Goal: Information Seeking & Learning: Learn about a topic

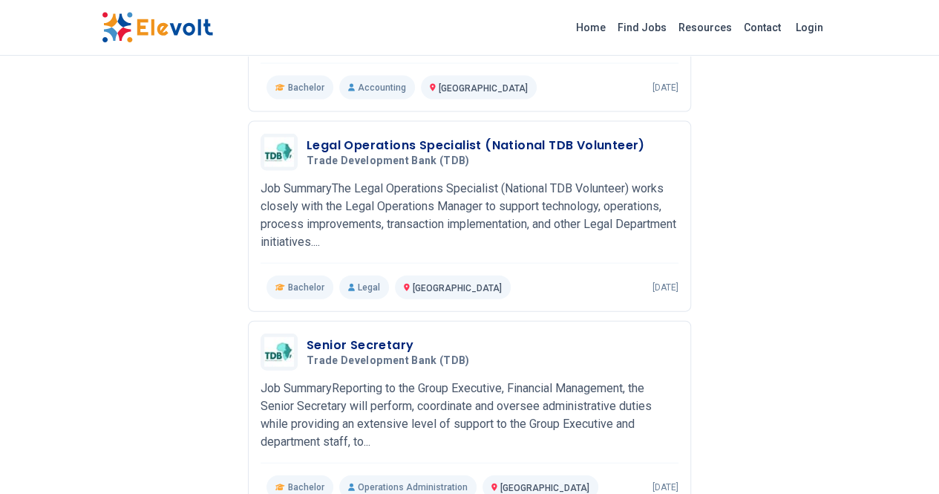
scroll to position [1527, 0]
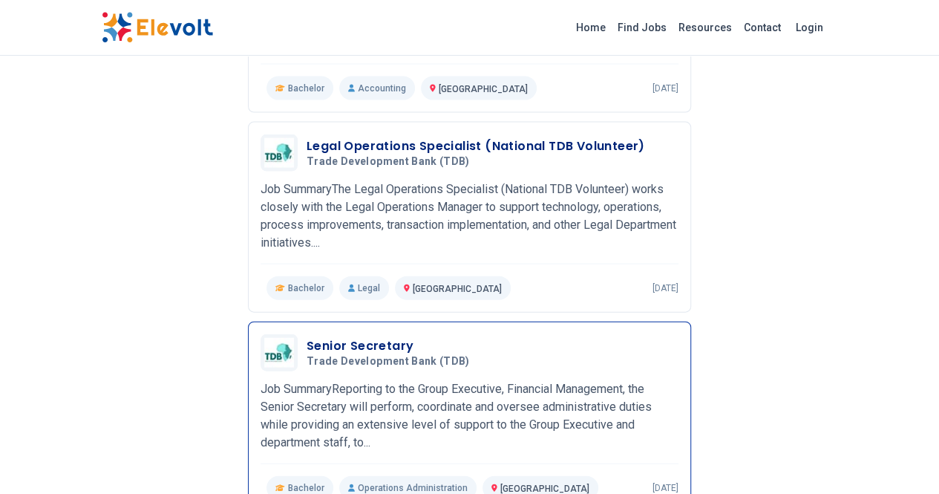
click at [367, 334] on div "Senior Secretary Trade Development Bank (TDB) [DATE] [DATE] [GEOGRAPHIC_DATA] K…" at bounding box center [470, 417] width 418 height 166
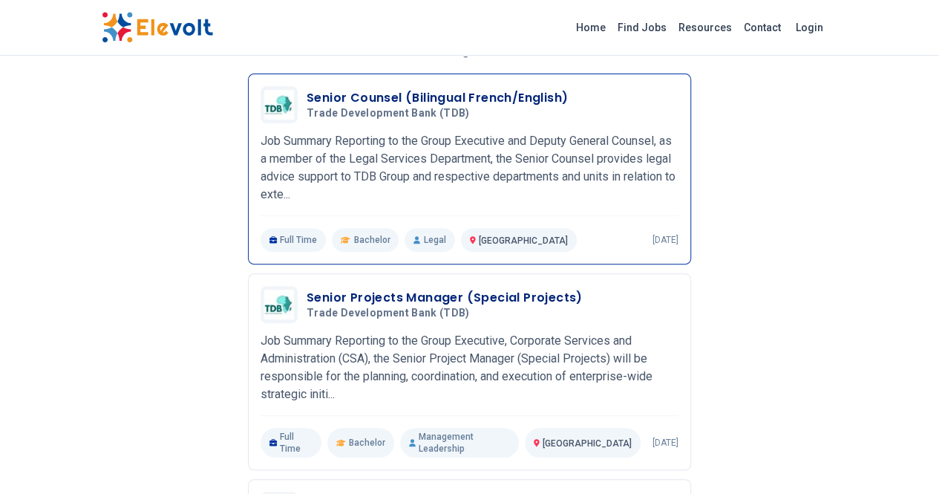
scroll to position [235, 0]
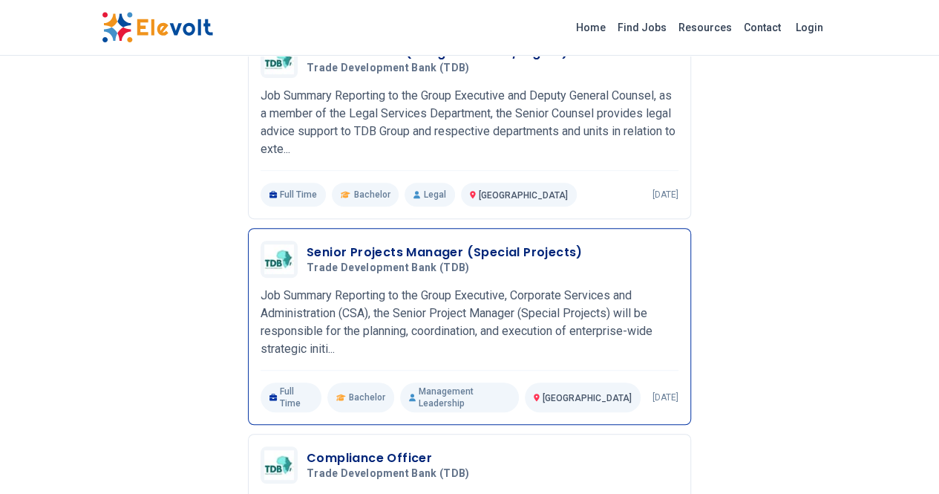
click at [338, 243] on h3 "Senior Projects Manager (Special Projects)" at bounding box center [445, 252] width 276 height 18
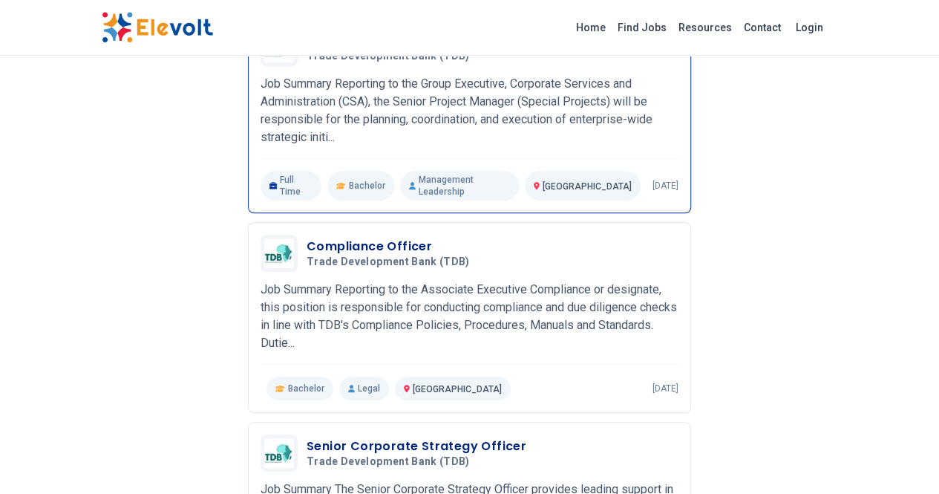
scroll to position [506, 0]
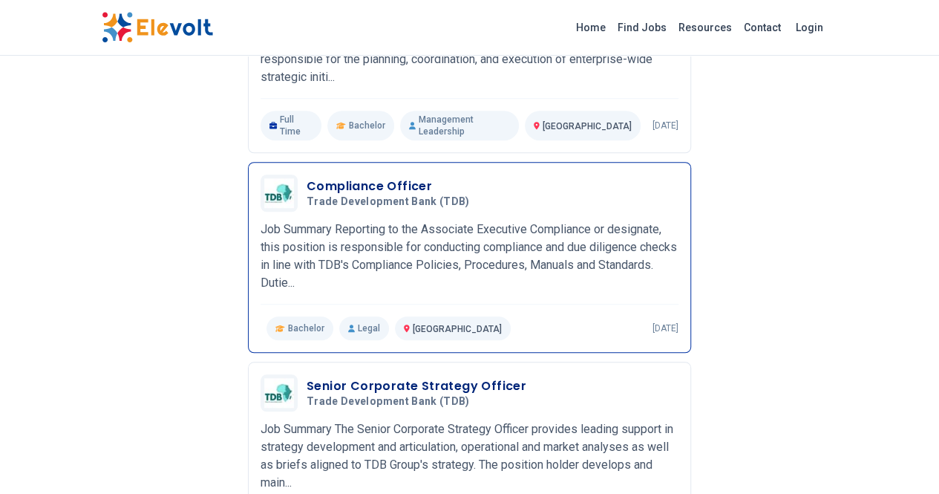
click at [307, 195] on span "Trade Development Bank (TDB)" at bounding box center [388, 201] width 163 height 13
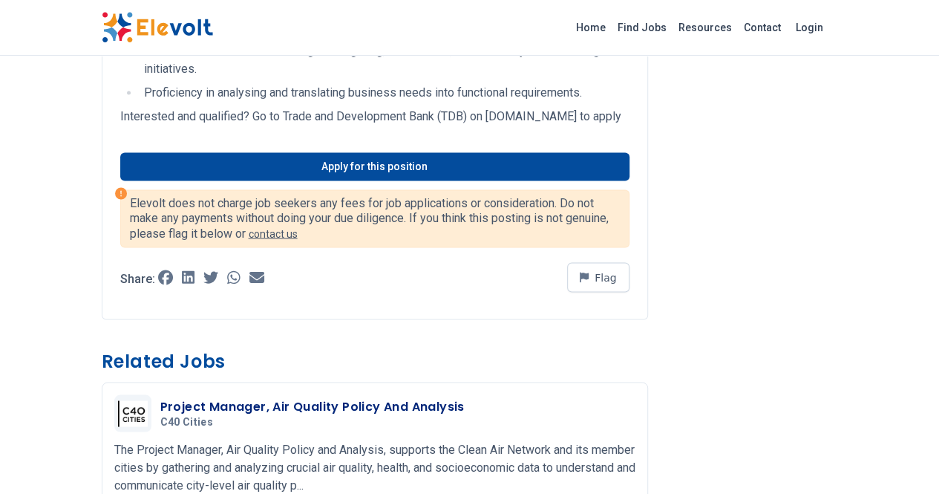
scroll to position [1215, 0]
